Goal: Navigation & Orientation: Go to known website

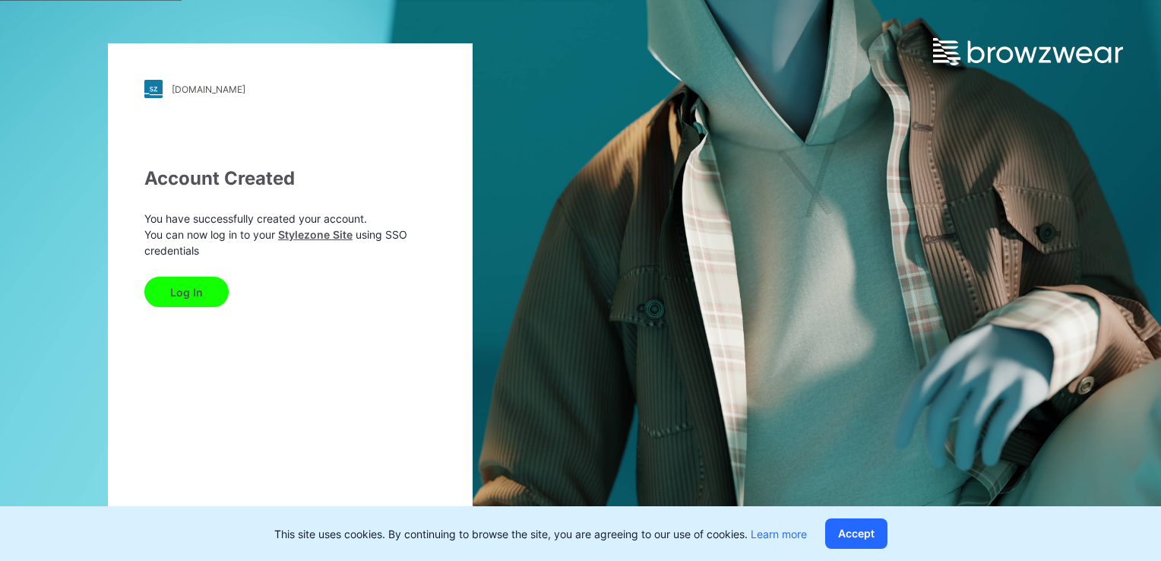
click at [194, 284] on button "Log In" at bounding box center [186, 292] width 84 height 30
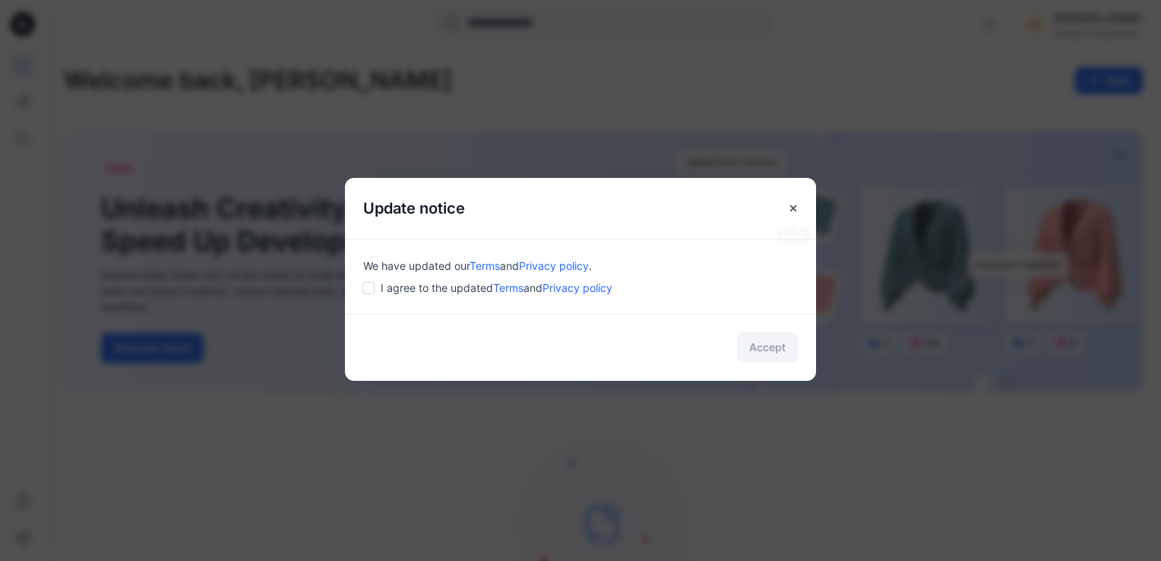
click at [704, 209] on div "Update notice" at bounding box center [580, 208] width 471 height 61
click at [790, 343] on button "Accept" at bounding box center [767, 347] width 61 height 30
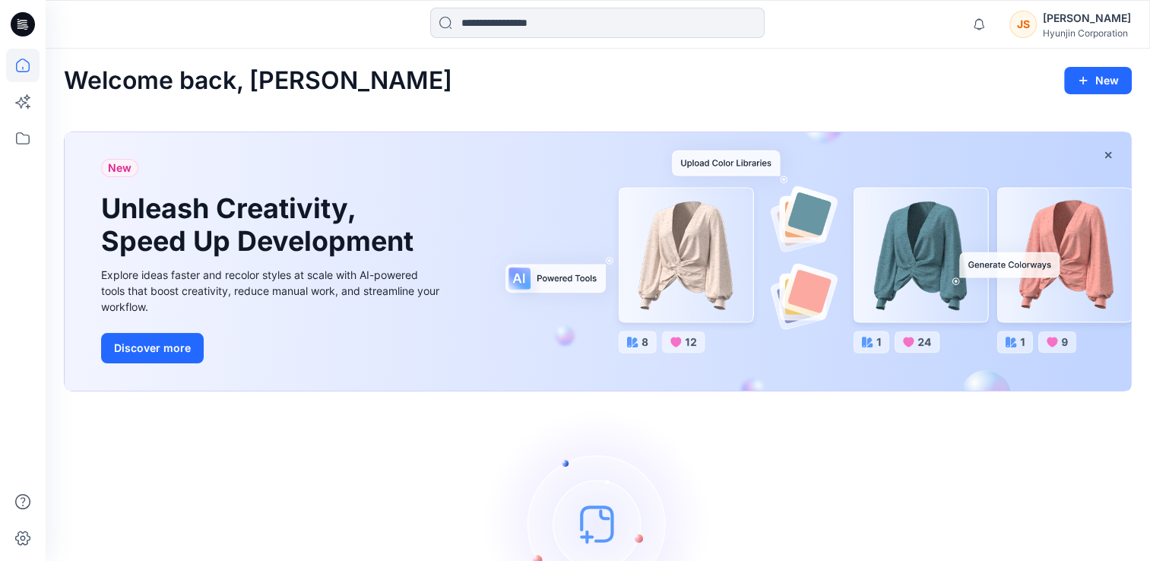
click at [188, 470] on div "Let's get started! Click New to add a style or create a folder." at bounding box center [598, 547] width 1068 height 274
